Goal: Navigation & Orientation: Find specific page/section

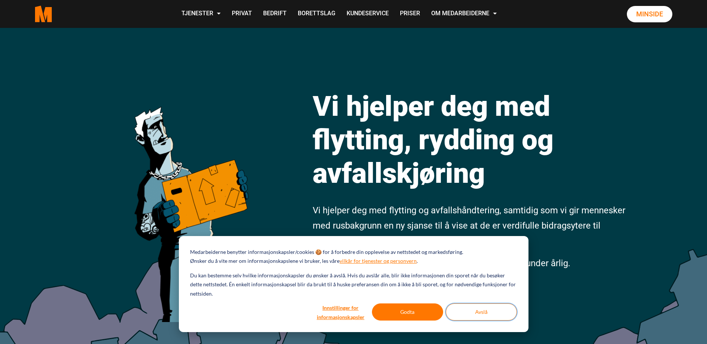
click at [475, 309] on button "Avslå" at bounding box center [481, 312] width 71 height 17
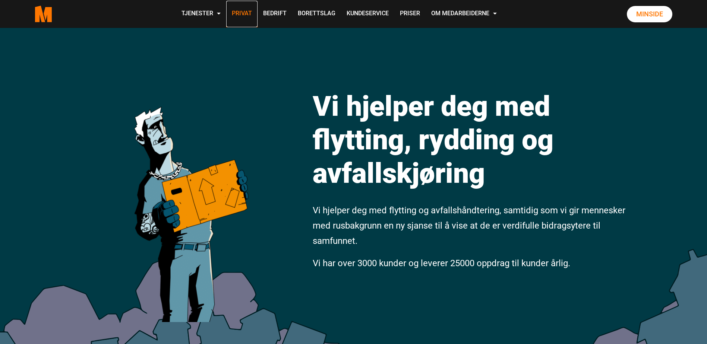
click at [244, 14] on link "Privat" at bounding box center [241, 14] width 31 height 26
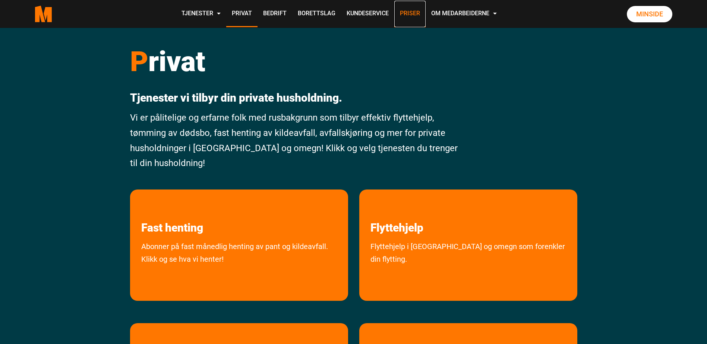
click at [407, 14] on link "Priser" at bounding box center [409, 14] width 31 height 26
